Goal: Task Accomplishment & Management: Use online tool/utility

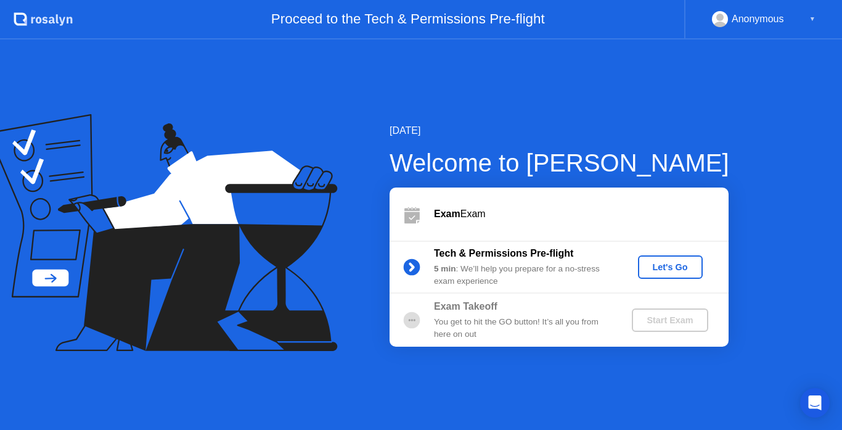
drag, startPoint x: 677, startPoint y: 320, endPoint x: 655, endPoint y: 293, distance: 35.1
click at [677, 321] on div "Start Exam" at bounding box center [670, 320] width 66 height 10
click at [664, 266] on div "Let's Go" at bounding box center [670, 267] width 55 height 10
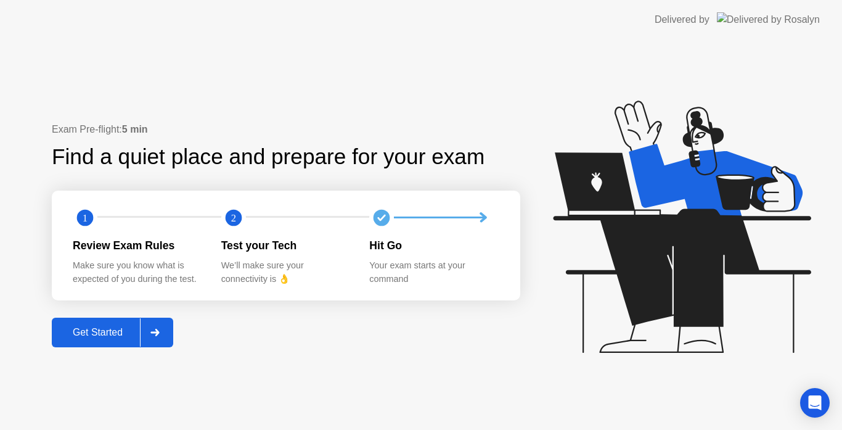
click at [166, 317] on div "Exam Pre-flight: 5 min Find a quiet place and prepare for your exam 1 2 Review …" at bounding box center [286, 234] width 469 height 225
click at [165, 323] on div at bounding box center [155, 332] width 30 height 28
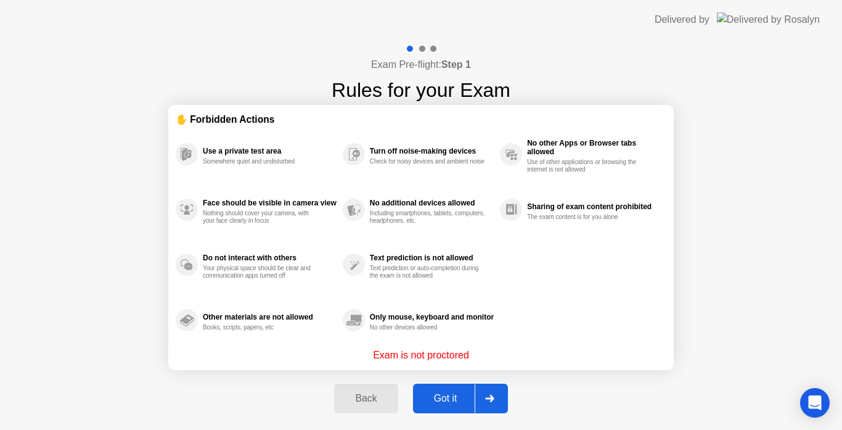
click at [488, 396] on icon at bounding box center [489, 398] width 9 height 7
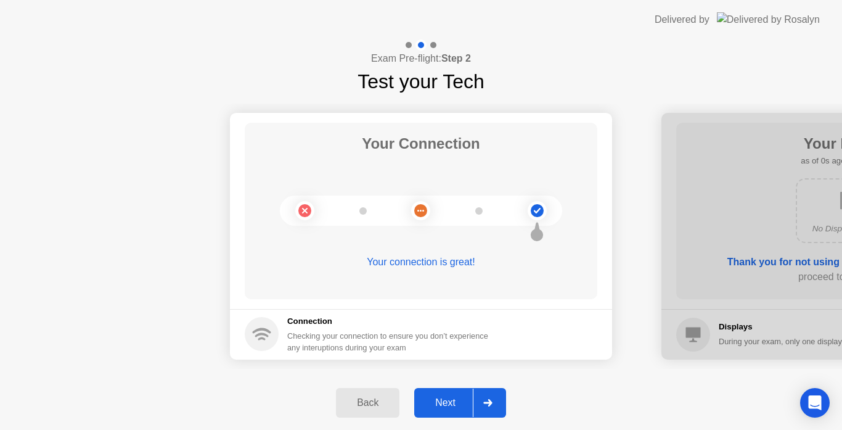
click at [488, 396] on div at bounding box center [488, 403] width 30 height 28
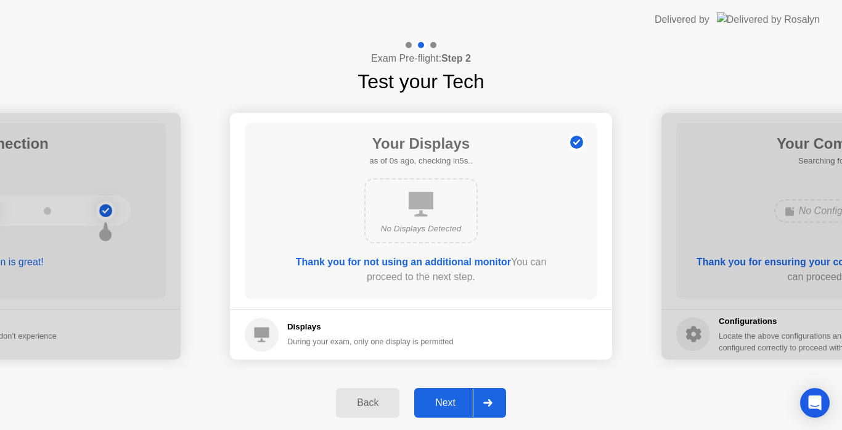
click at [488, 396] on div at bounding box center [488, 403] width 30 height 28
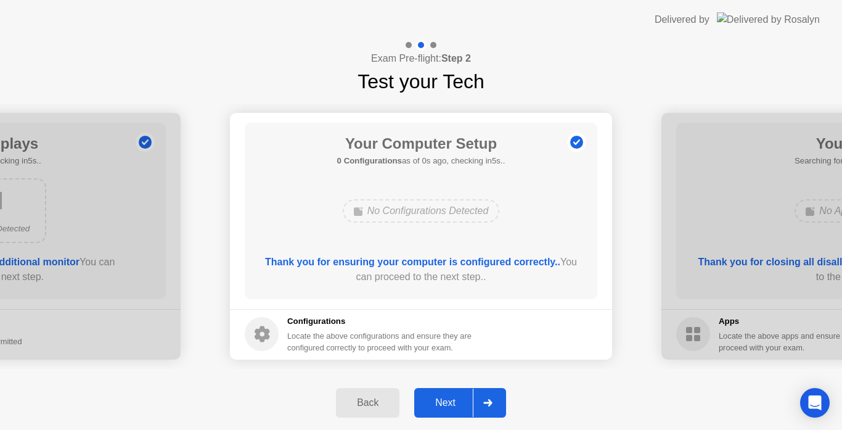
click at [488, 396] on div at bounding box center [488, 403] width 30 height 28
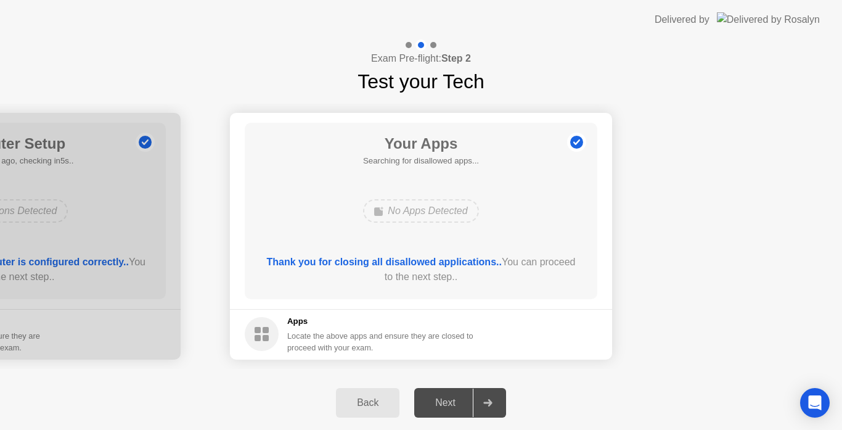
click at [488, 396] on div at bounding box center [488, 403] width 30 height 28
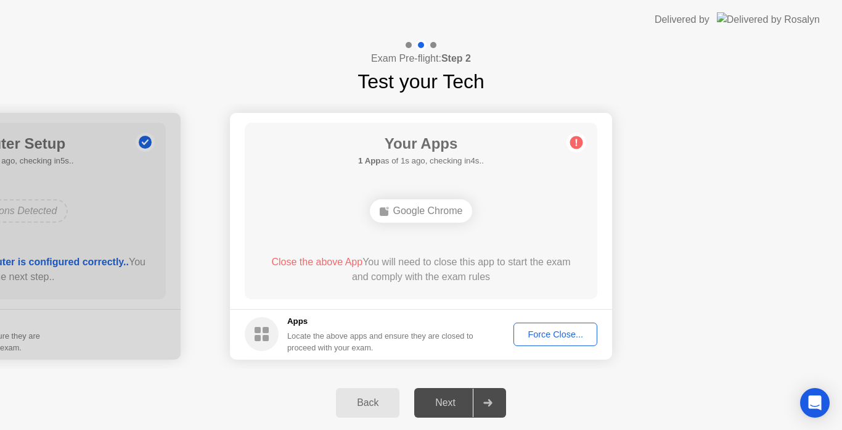
click at [467, 402] on div "Next" at bounding box center [445, 402] width 55 height 11
click at [564, 331] on div "Force Close..." at bounding box center [555, 334] width 75 height 10
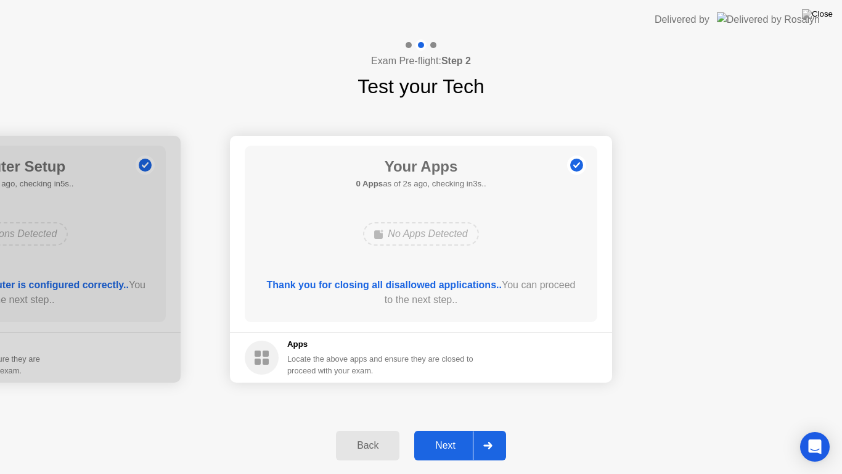
click at [491, 429] on div at bounding box center [488, 445] width 30 height 28
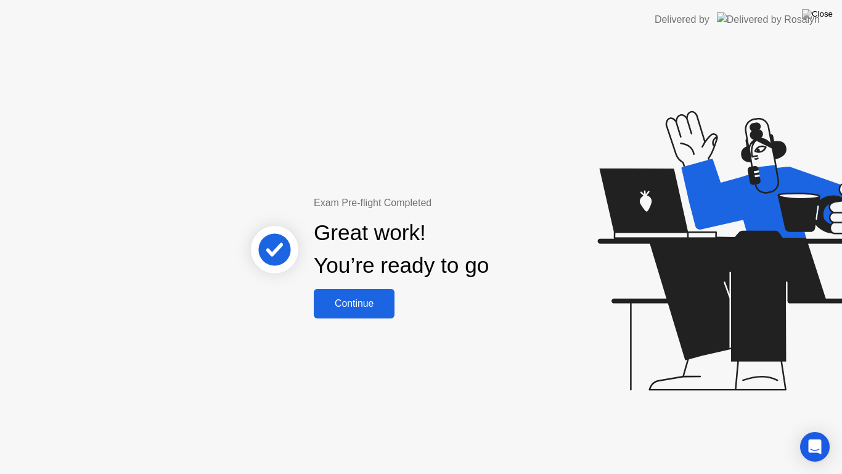
click at [355, 313] on button "Continue" at bounding box center [354, 304] width 81 height 30
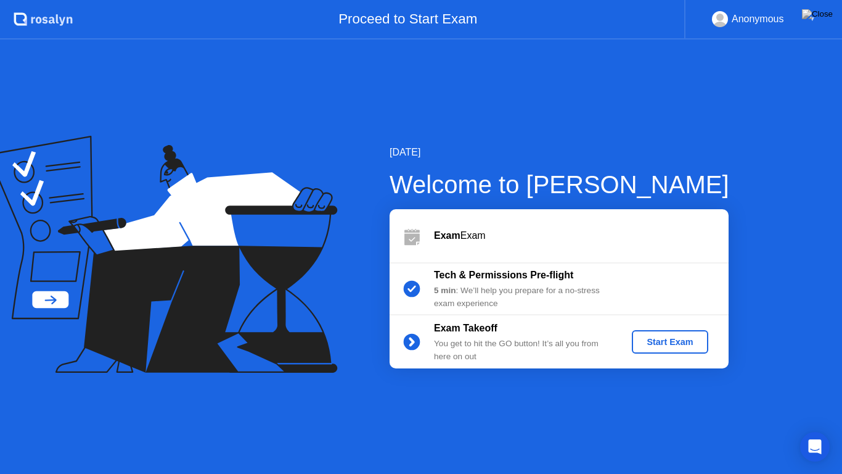
click at [647, 345] on div "Start Exam" at bounding box center [670, 342] width 66 height 10
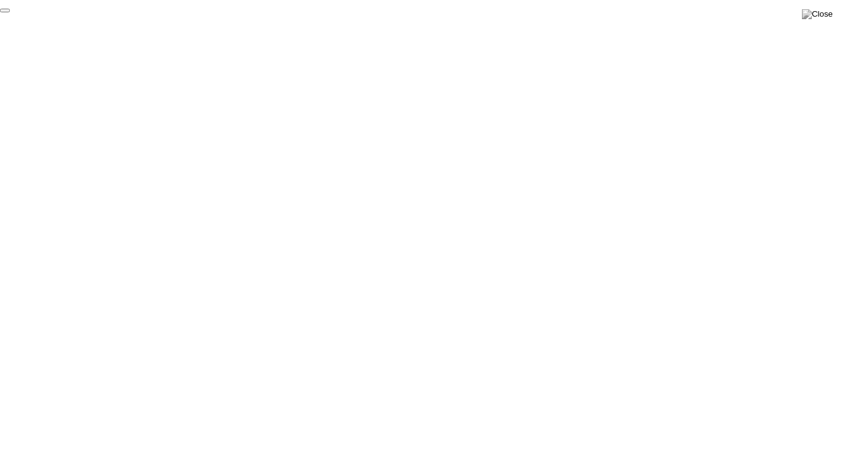
click div "End Proctoring Session"
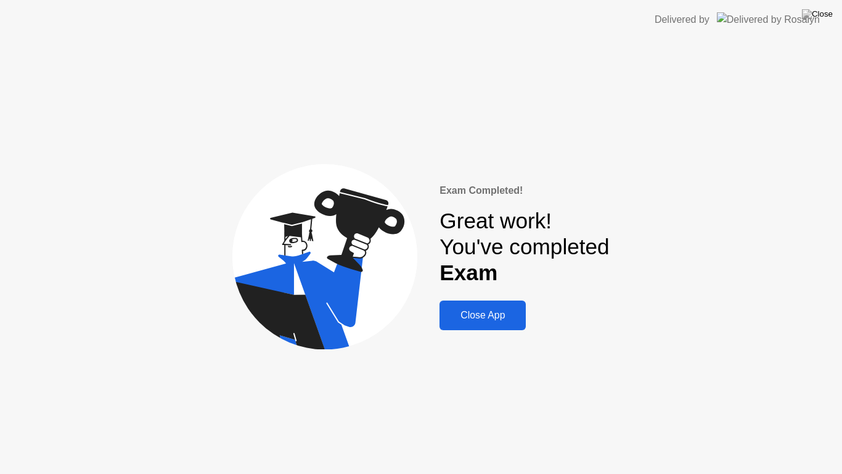
click at [518, 318] on div "Close App" at bounding box center [482, 315] width 79 height 11
